Goal: Entertainment & Leisure: Browse casually

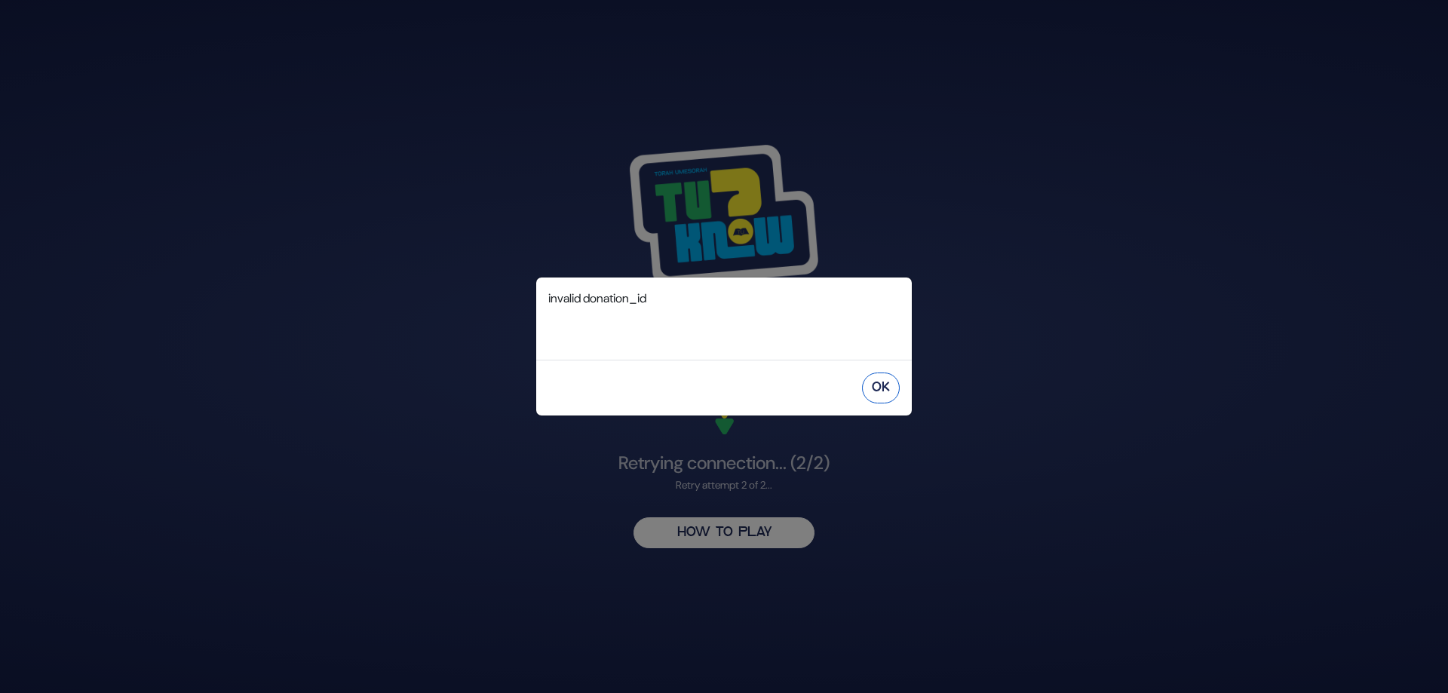
click at [875, 383] on button "OK" at bounding box center [881, 387] width 38 height 31
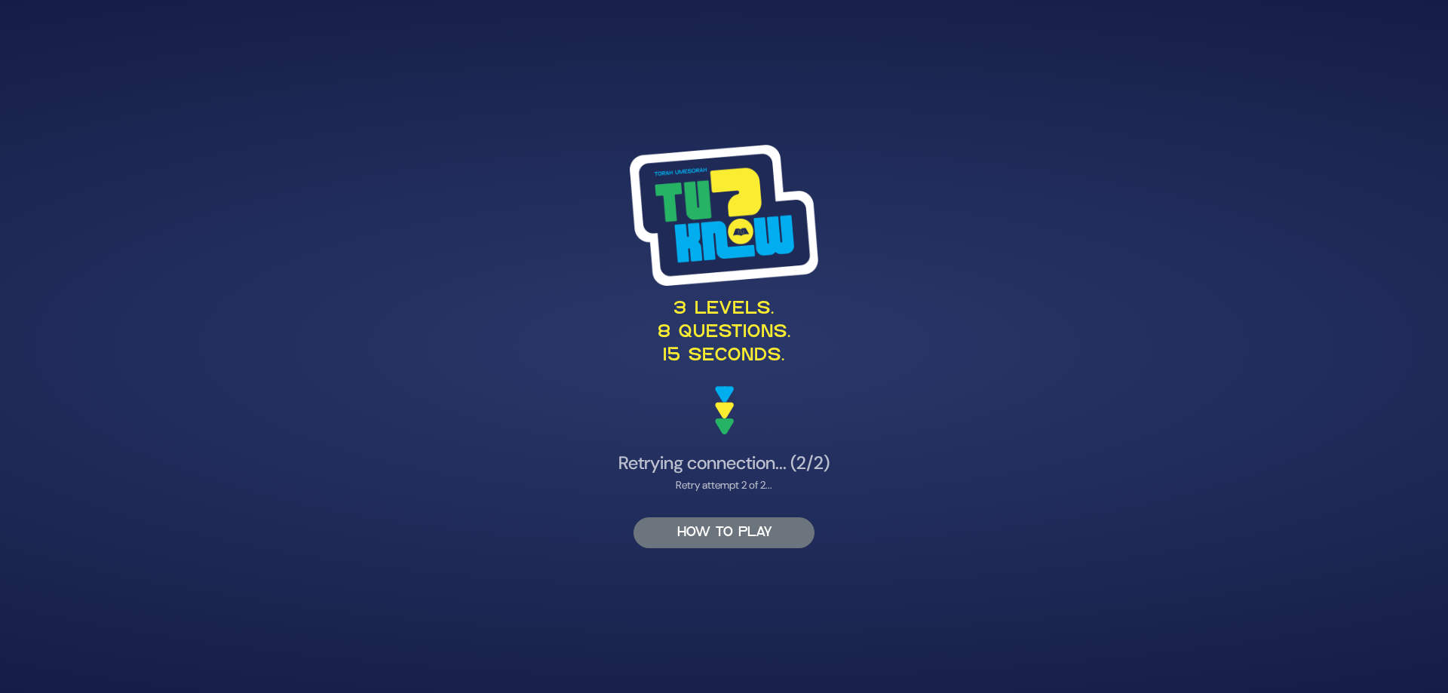
click at [722, 541] on button "HOW TO PLAY" at bounding box center [723, 532] width 181 height 31
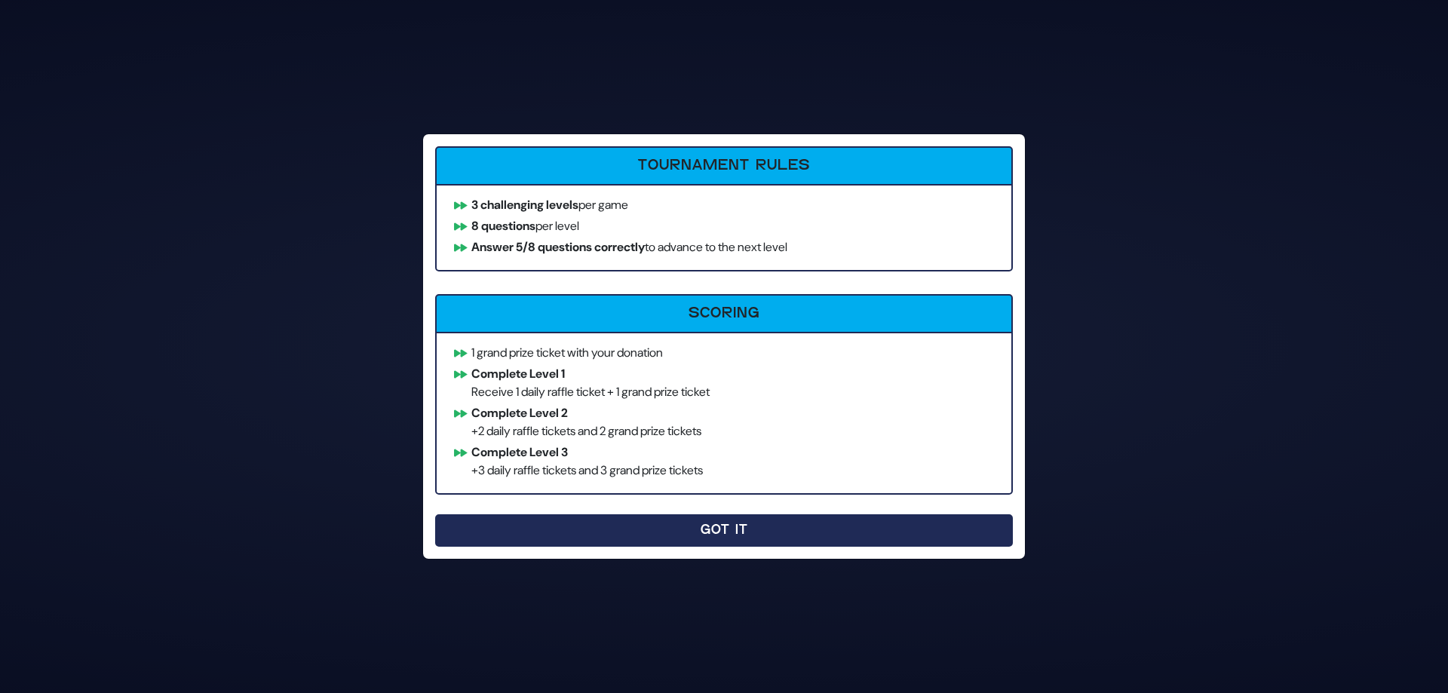
click at [722, 532] on button "Got It" at bounding box center [724, 530] width 578 height 32
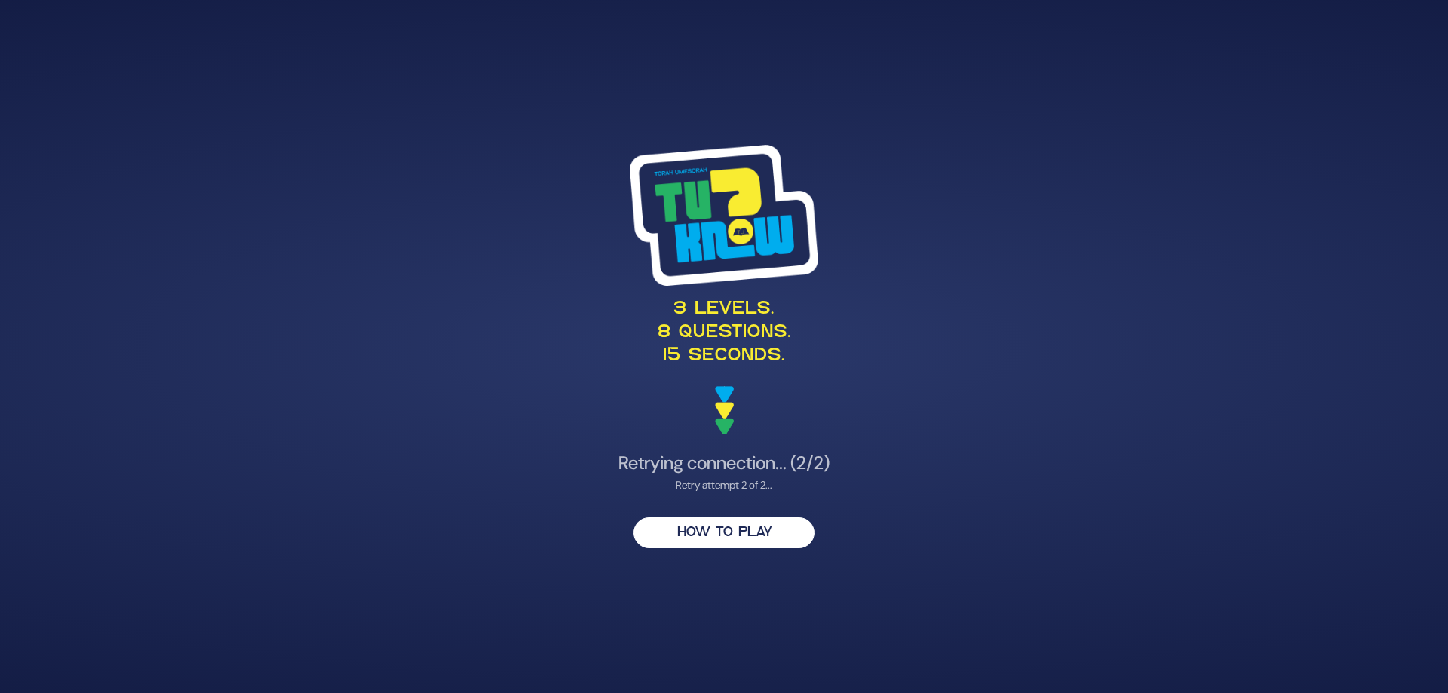
click at [708, 203] on img at bounding box center [724, 215] width 189 height 140
drag, startPoint x: 730, startPoint y: 331, endPoint x: 711, endPoint y: 370, distance: 43.5
click at [725, 348] on p "3 levels. 8 questions. 15 seconds." at bounding box center [724, 333] width 736 height 71
click at [710, 428] on div "3 levels. 8 questions. 15 seconds." at bounding box center [724, 290] width 736 height 290
click at [726, 483] on div "Retry attempt 2 of 2..." at bounding box center [724, 485] width 736 height 16
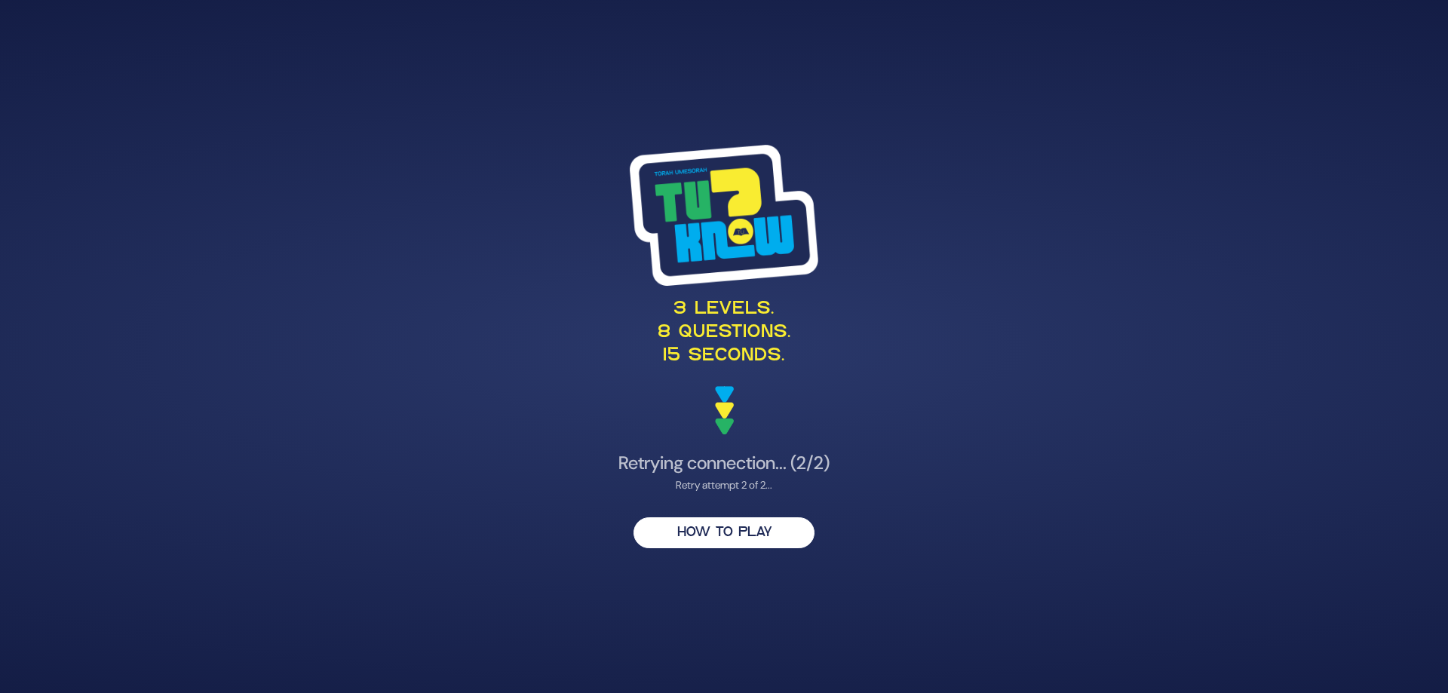
click at [729, 382] on div "3 levels. 8 questions. 15 seconds." at bounding box center [724, 290] width 736 height 290
click at [695, 191] on img at bounding box center [724, 215] width 189 height 140
click at [727, 480] on div "Retry attempt 2 of 2..." at bounding box center [724, 485] width 736 height 16
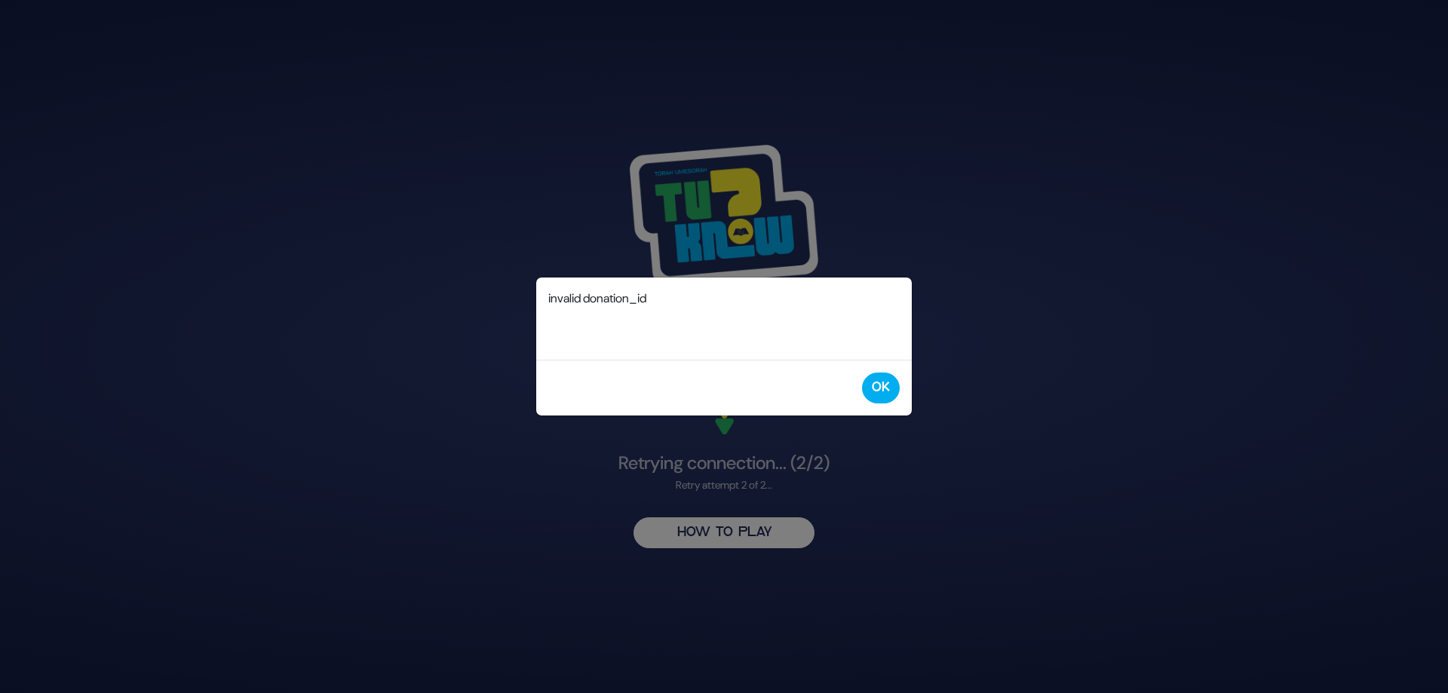
click at [636, 287] on div "invalid donation_id Error ID: 35610d32-84f5-434e-8d3c-d36b490fa7dd" at bounding box center [724, 318] width 376 height 82
click at [664, 318] on div "invalid donation_id Error ID: 35610d32-84f5-434e-8d3c-d36b490fa7dd" at bounding box center [724, 318] width 376 height 82
click at [879, 394] on button "OK" at bounding box center [881, 387] width 38 height 31
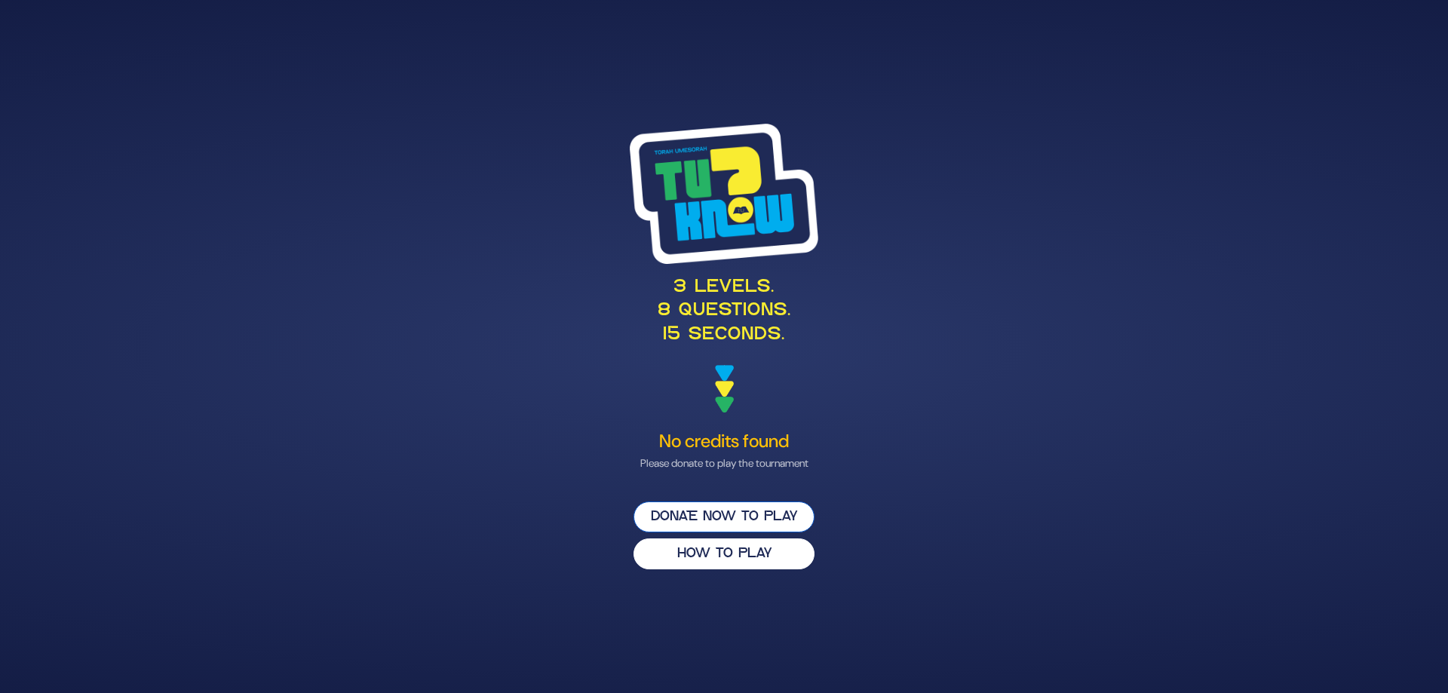
click at [708, 522] on button "Donate now to play" at bounding box center [723, 516] width 181 height 31
